Goal: Information Seeking & Learning: Learn about a topic

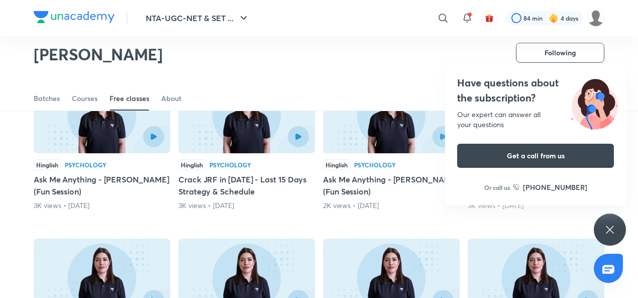
scroll to position [282, 0]
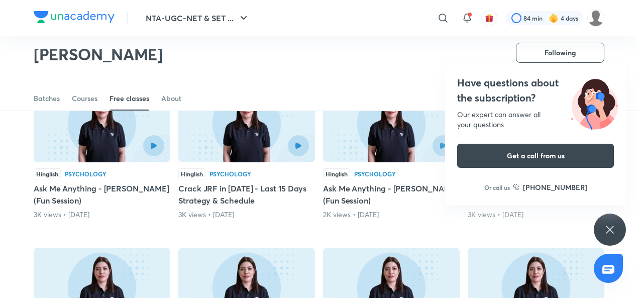
click at [611, 229] on icon at bounding box center [610, 230] width 12 height 12
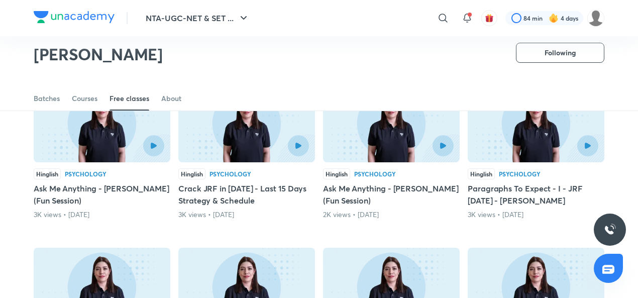
click at [79, 99] on div "Courses" at bounding box center [85, 98] width 26 height 10
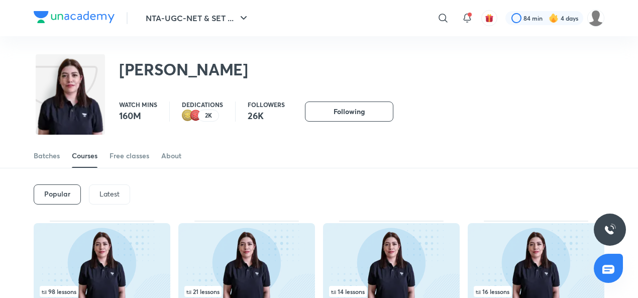
click at [120, 191] on div "Latest" at bounding box center [109, 194] width 41 height 20
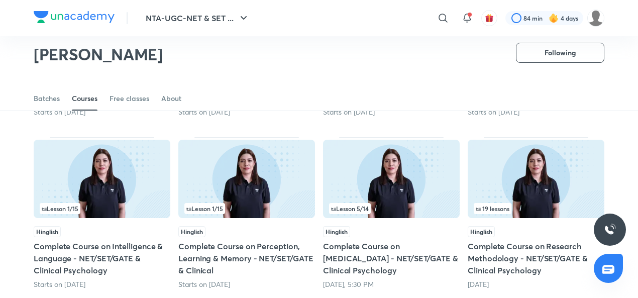
scroll to position [226, 0]
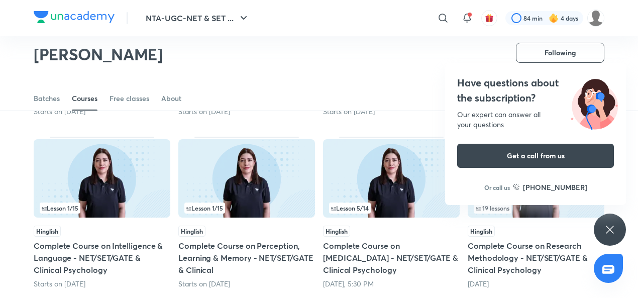
click at [407, 253] on h5 "Complete Course on [MEDICAL_DATA] - NET/SET/GATE & Clinical Psychology" at bounding box center [391, 258] width 137 height 36
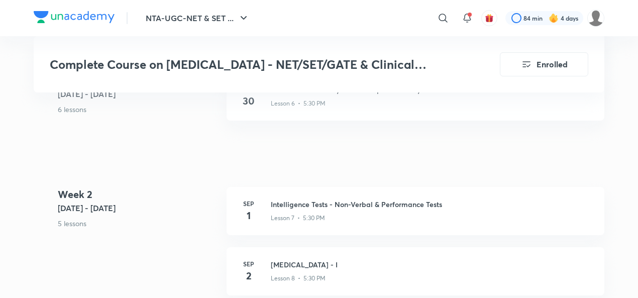
scroll to position [793, 0]
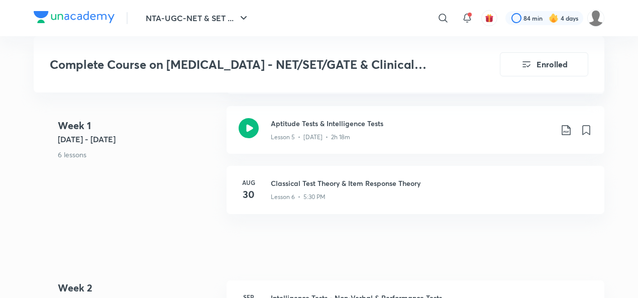
click at [316, 185] on h3 "Classical Test Theory & Item Response Theory" at bounding box center [431, 183] width 321 height 11
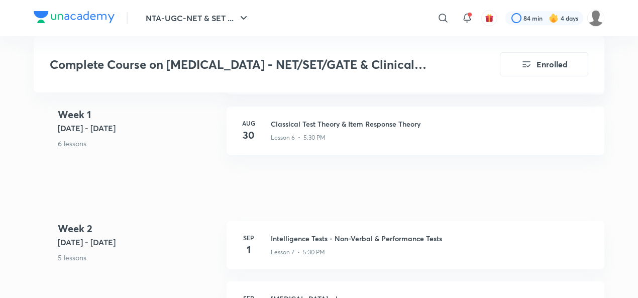
scroll to position [852, 0]
